Goal: Book appointment/travel/reservation

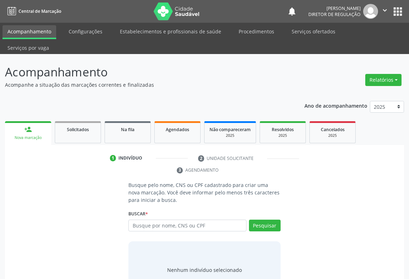
click at [157, 220] on input "text" at bounding box center [187, 226] width 118 height 12
type input "706909152232536"
click at [256, 220] on button "Pesquisar" at bounding box center [265, 226] width 32 height 12
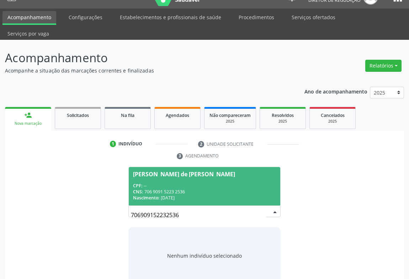
click at [210, 195] on div "Nascimento: [DATE]" at bounding box center [204, 198] width 143 height 6
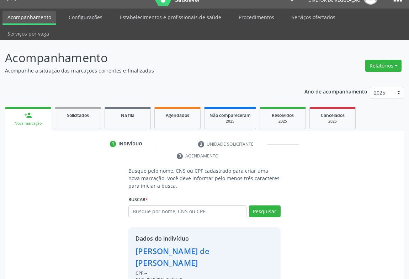
scroll to position [25, 0]
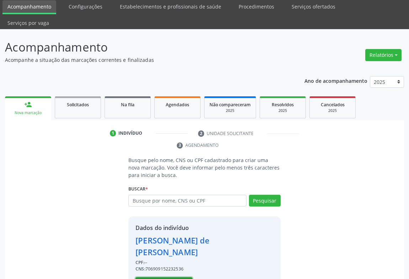
click at [156, 278] on button "Selecionar indivíduo" at bounding box center [164, 284] width 57 height 12
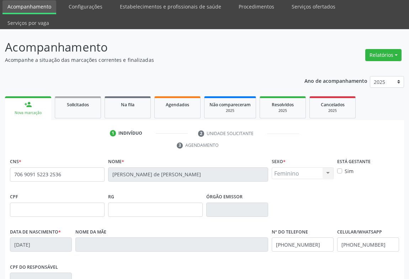
scroll to position [118, 0]
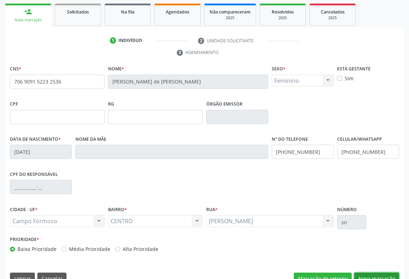
click at [370, 273] on button "Nova marcação" at bounding box center [376, 279] width 45 height 12
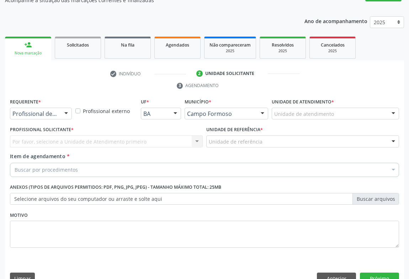
click at [58, 108] on div "Requerente * Profissional de Saúde Profissional de Saúde Paciente Nenhum result…" at bounding box center [40, 111] width 65 height 28
click at [59, 108] on div at bounding box center [41, 114] width 62 height 12
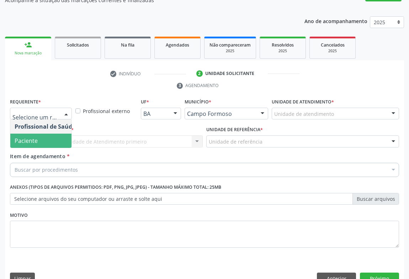
click at [56, 134] on span "Paciente" at bounding box center [44, 141] width 69 height 14
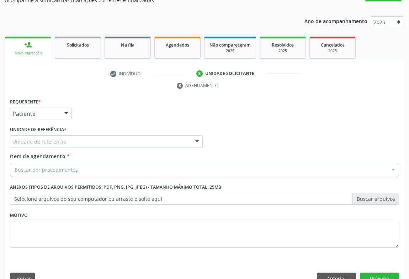
click at [102, 136] on div "Unidade de referência" at bounding box center [106, 142] width 193 height 12
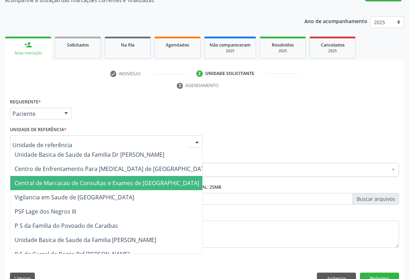
click at [107, 176] on span "Central de Marcacao de Consultas e Exames de [GEOGRAPHIC_DATA]" at bounding box center [112, 183] width 204 height 14
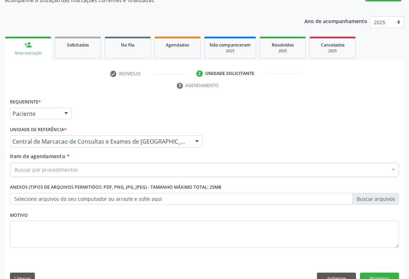
click at [108, 163] on div "Buscar por procedimentos" at bounding box center [204, 170] width 389 height 14
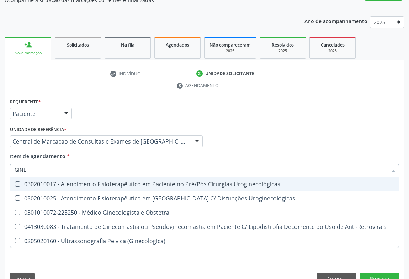
type input "GINEC"
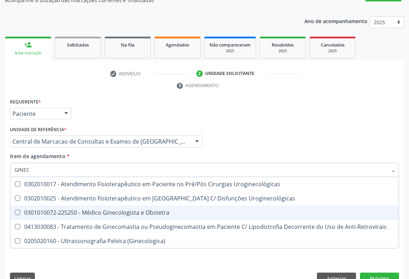
click at [112, 206] on span "0301010072-225250 - Médico Ginecologista e Obstetra" at bounding box center [204, 213] width 389 height 14
checkbox Obstetra "true"
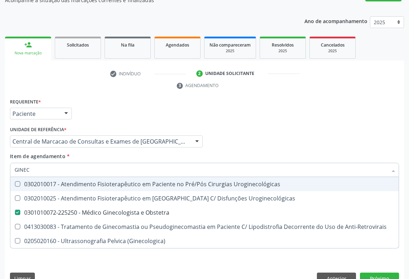
click at [277, 163] on input "GINEC" at bounding box center [201, 170] width 373 height 14
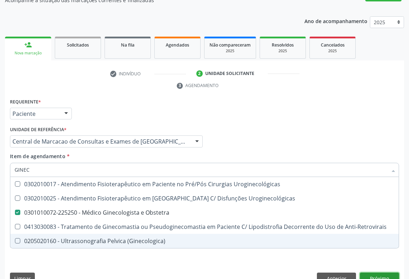
click at [374, 262] on div "Requerente * Paciente Profissional de Saúde Paciente Nenhum resultado encontrad…" at bounding box center [204, 193] width 399 height 193
checkbox Uroginecológicas "true"
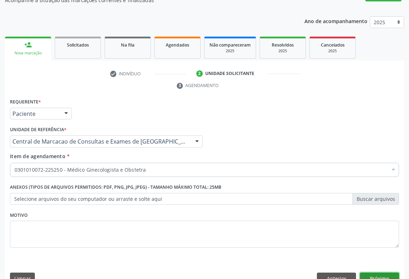
click at [384, 273] on button "Próximo" at bounding box center [379, 279] width 39 height 12
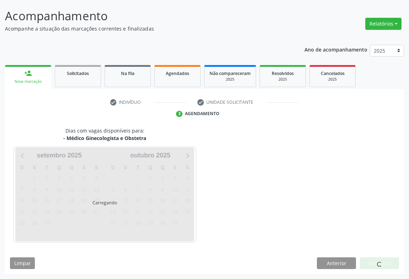
scroll to position [41, 0]
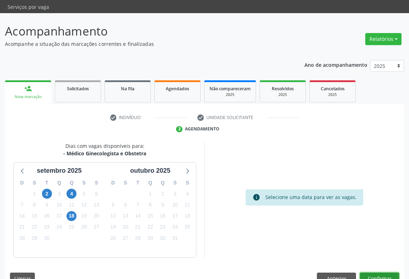
click at [369, 273] on button "Confirmar" at bounding box center [379, 279] width 39 height 12
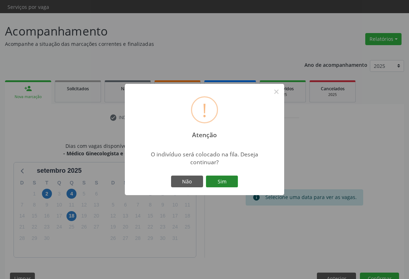
click at [216, 180] on button "Sim" at bounding box center [222, 182] width 32 height 12
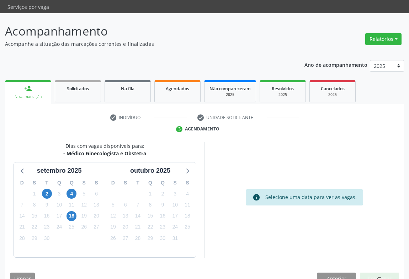
scroll to position [0, 0]
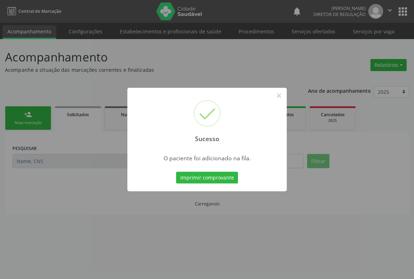
click at [176, 172] on button "Imprimir comprovante" at bounding box center [207, 178] width 62 height 12
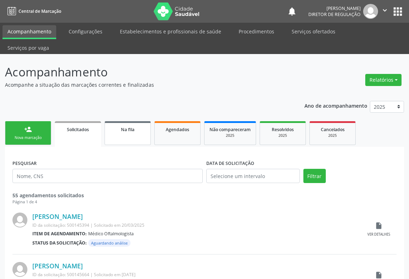
click at [125, 123] on link "Na fila" at bounding box center [128, 133] width 46 height 24
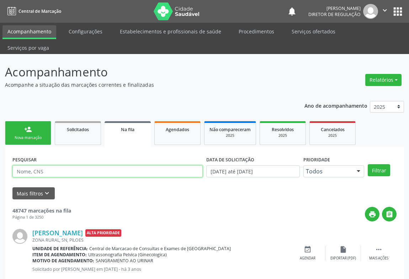
click at [21, 165] on input "text" at bounding box center [107, 171] width 190 height 12
type input "706200567767266"
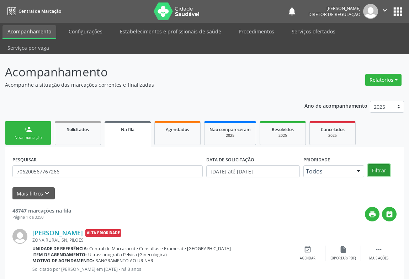
click at [383, 164] on button "Filtrar" at bounding box center [379, 170] width 22 height 12
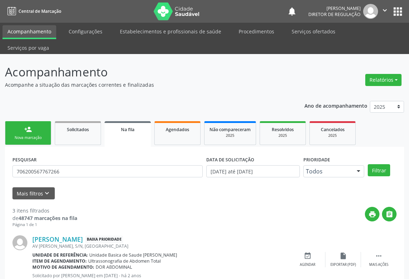
scroll to position [137, 0]
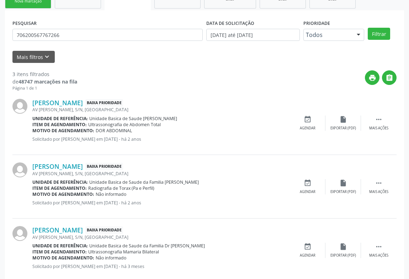
click at [342, 189] on div "[PERSON_NAME] Baixa Prioridade AV [PERSON_NAME], S/N, [GEOGRAPHIC_DATA] Unidade…" at bounding box center [204, 187] width 384 height 64
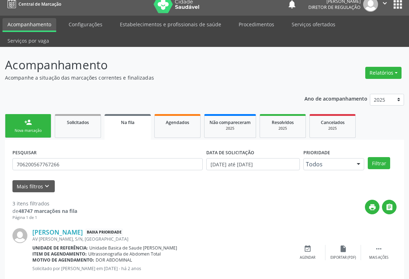
scroll to position [0, 0]
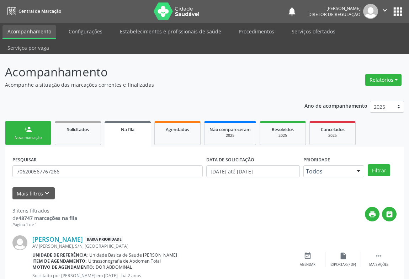
click at [385, 12] on icon "" at bounding box center [385, 10] width 8 height 8
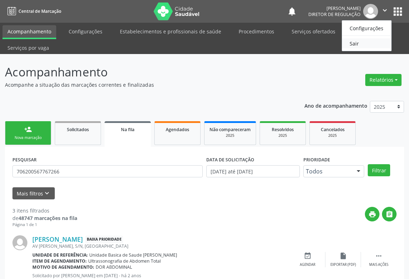
click at [356, 40] on link "Sair" at bounding box center [366, 43] width 49 height 10
